Goal: Information Seeking & Learning: Learn about a topic

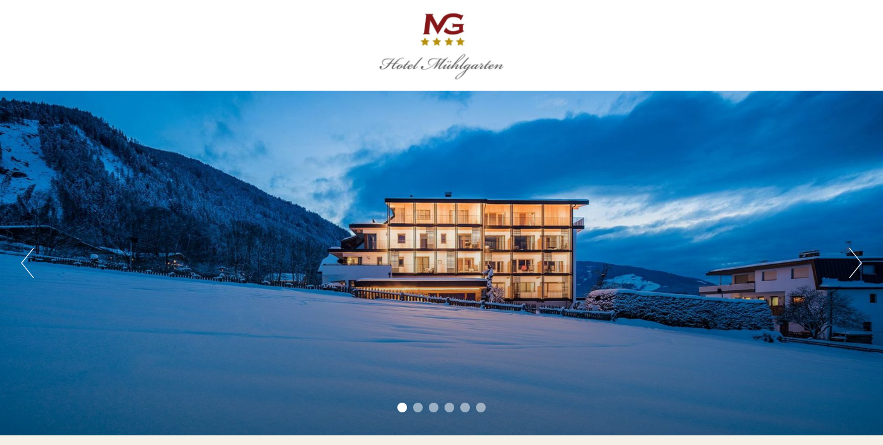
click at [839, 270] on div "Previous Next 1 2 3 4 5 6" at bounding box center [441, 263] width 883 height 345
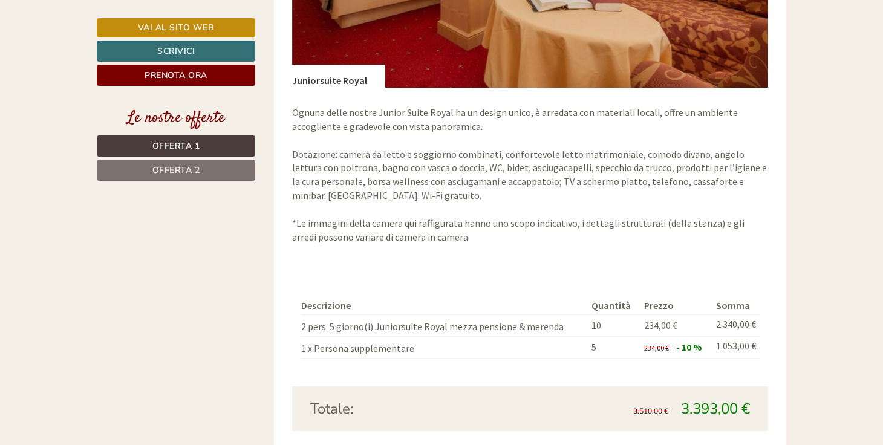
scroll to position [1951, 0]
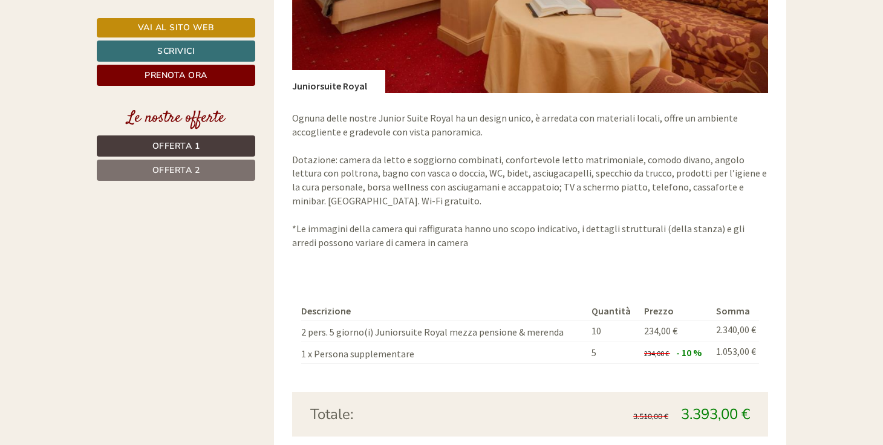
click at [170, 171] on span "Offerta 2" at bounding box center [176, 169] width 48 height 11
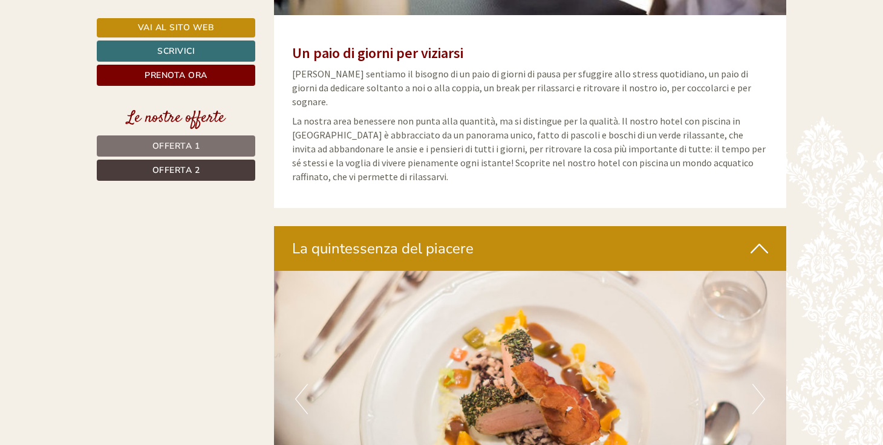
scroll to position [759, 0]
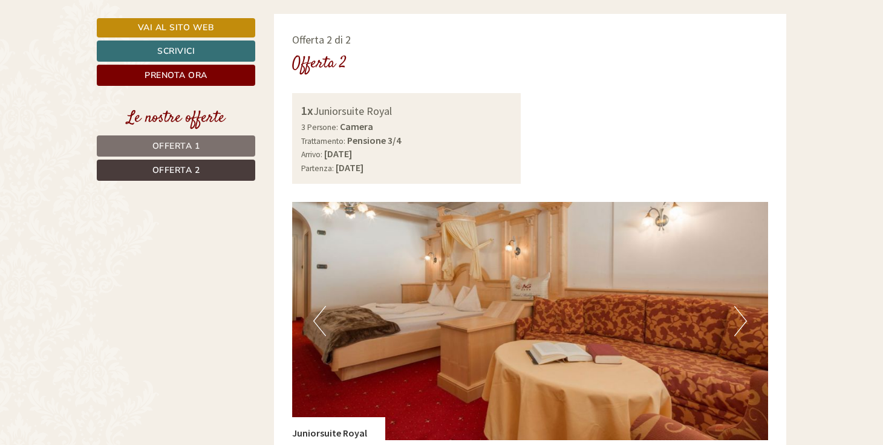
click at [180, 145] on span "Offerta 1" at bounding box center [176, 145] width 48 height 11
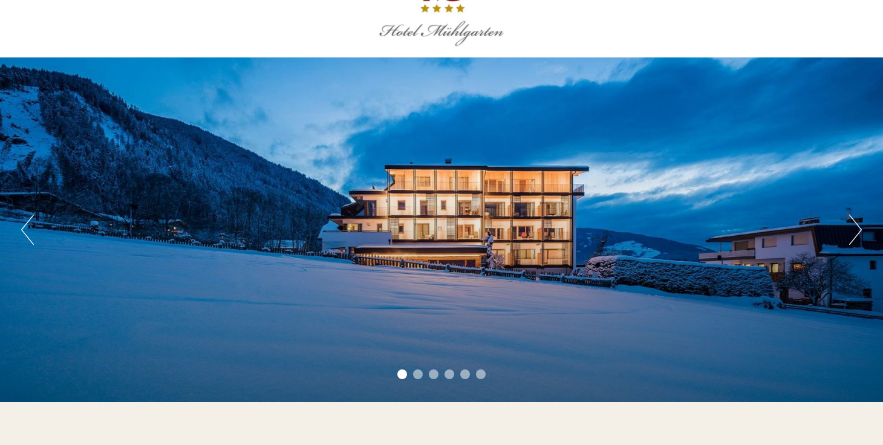
scroll to position [0, 0]
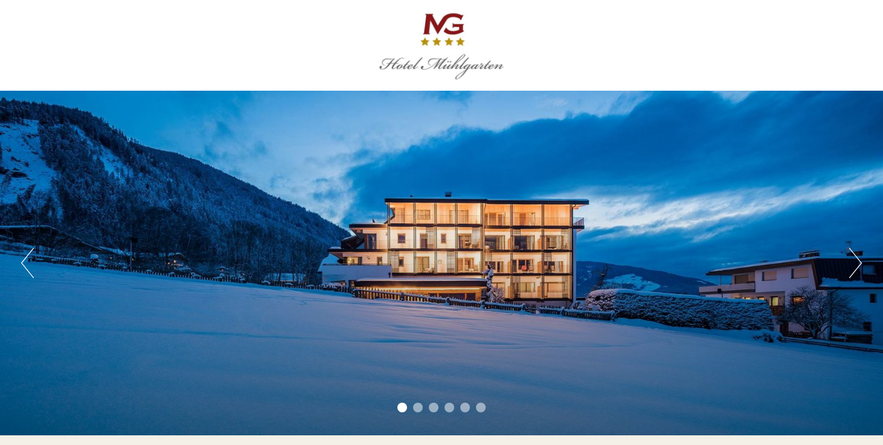
click at [859, 272] on button "Next" at bounding box center [855, 263] width 13 height 30
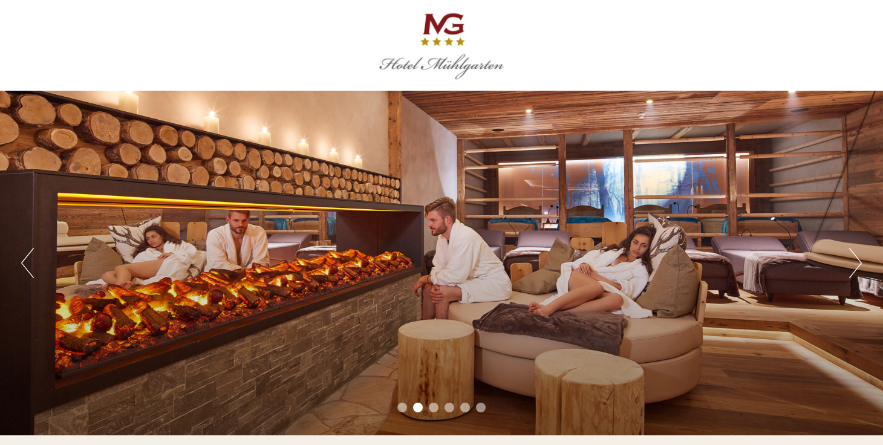
click at [857, 261] on button "Next" at bounding box center [855, 263] width 13 height 30
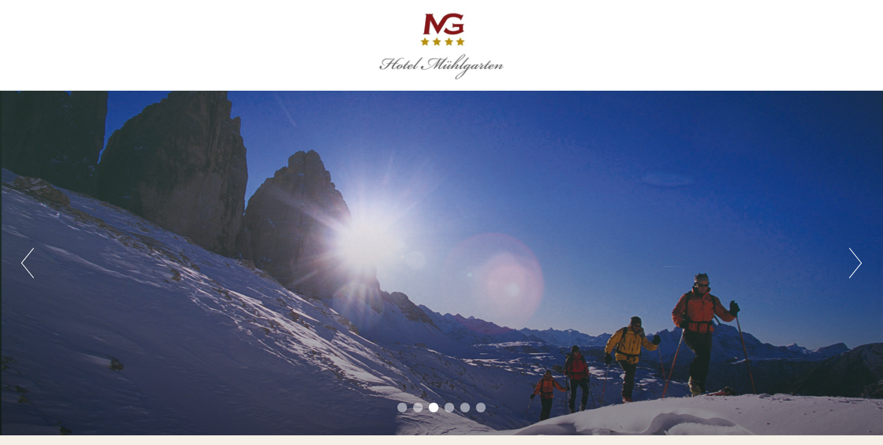
click at [857, 261] on button "Next" at bounding box center [855, 263] width 13 height 30
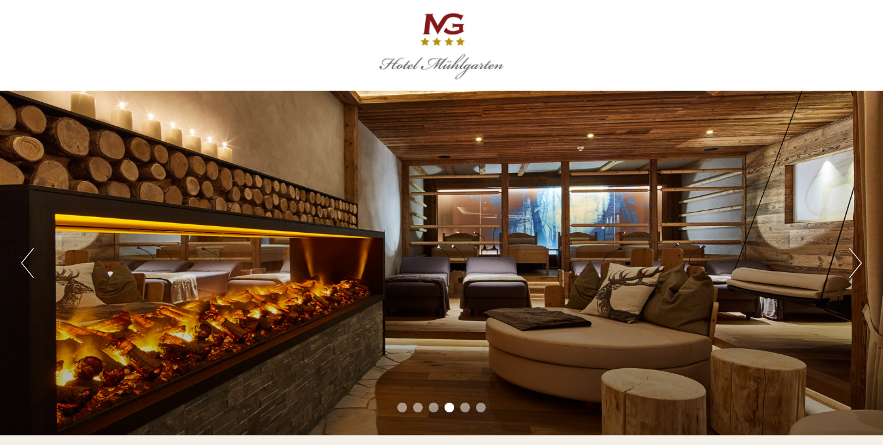
click at [857, 261] on button "Next" at bounding box center [855, 263] width 13 height 30
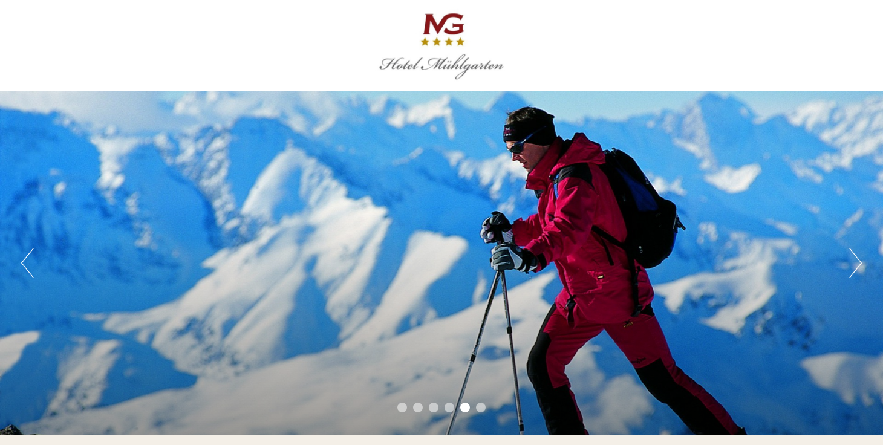
click at [857, 261] on button "Next" at bounding box center [855, 263] width 13 height 30
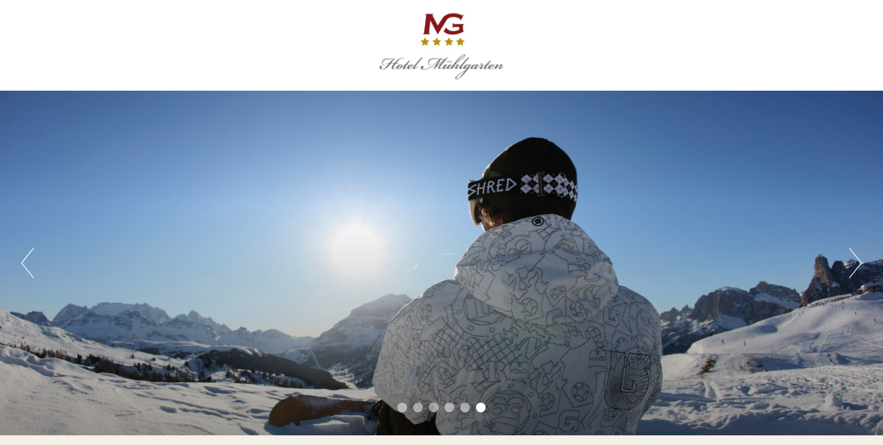
click at [857, 261] on button "Next" at bounding box center [855, 263] width 13 height 30
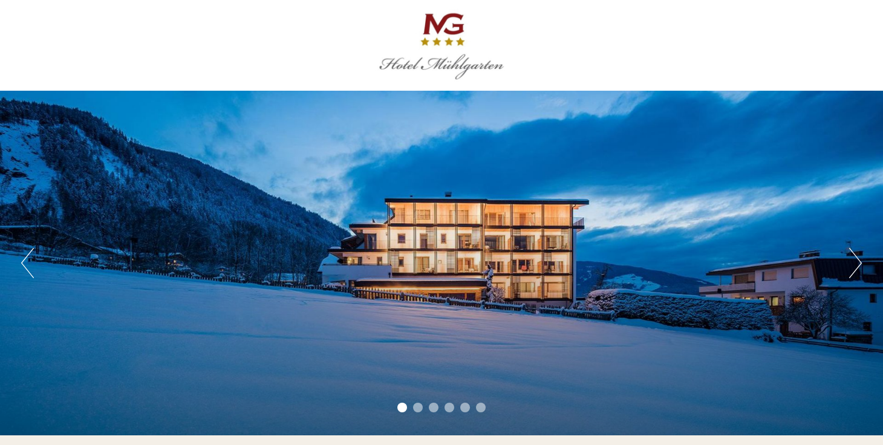
click at [857, 261] on button "Next" at bounding box center [855, 263] width 13 height 30
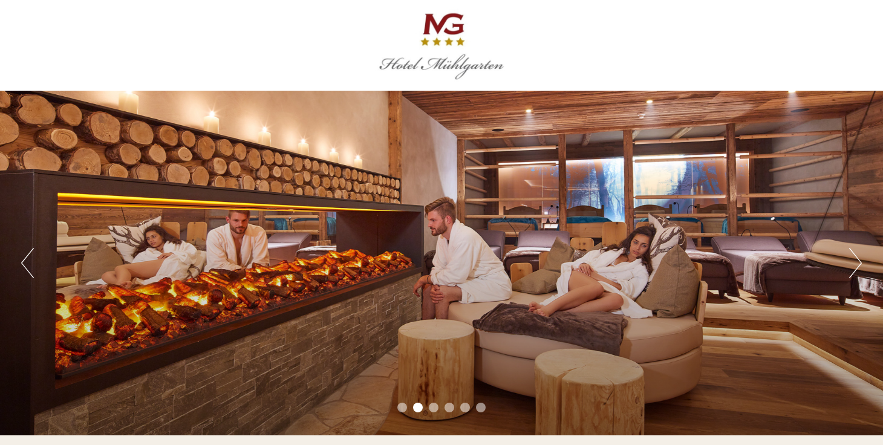
click at [857, 261] on button "Next" at bounding box center [855, 263] width 13 height 30
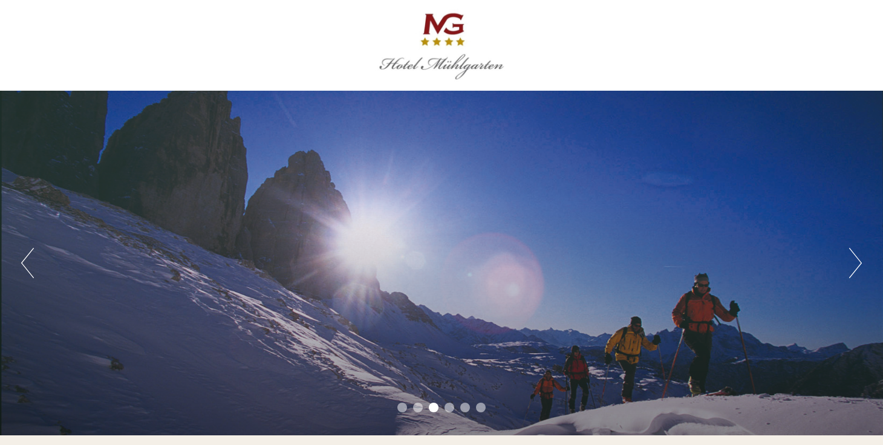
click at [857, 261] on button "Next" at bounding box center [855, 263] width 13 height 30
